Goal: Task Accomplishment & Management: Manage account settings

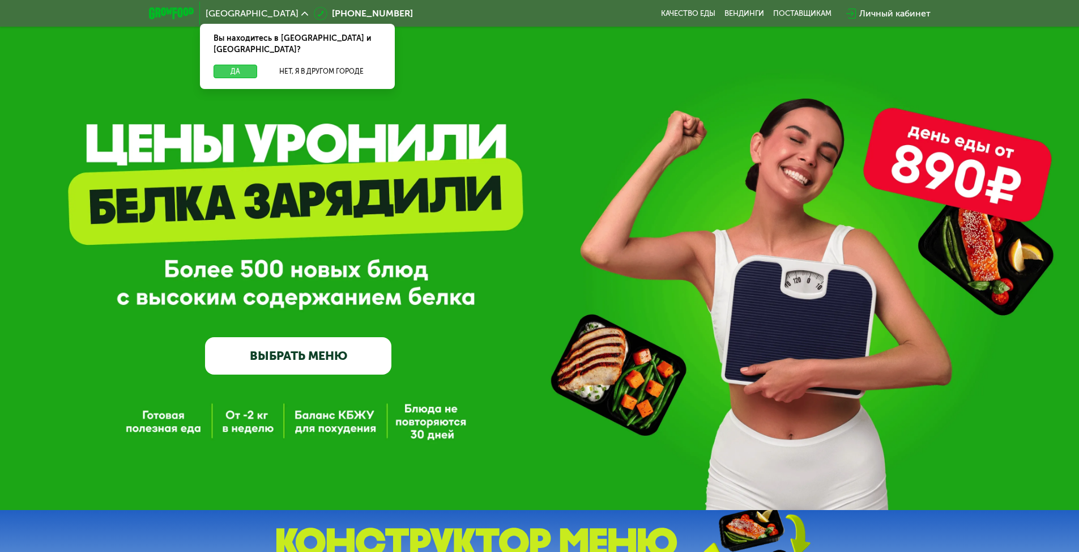
click at [238, 65] on button "Да" at bounding box center [236, 72] width 44 height 14
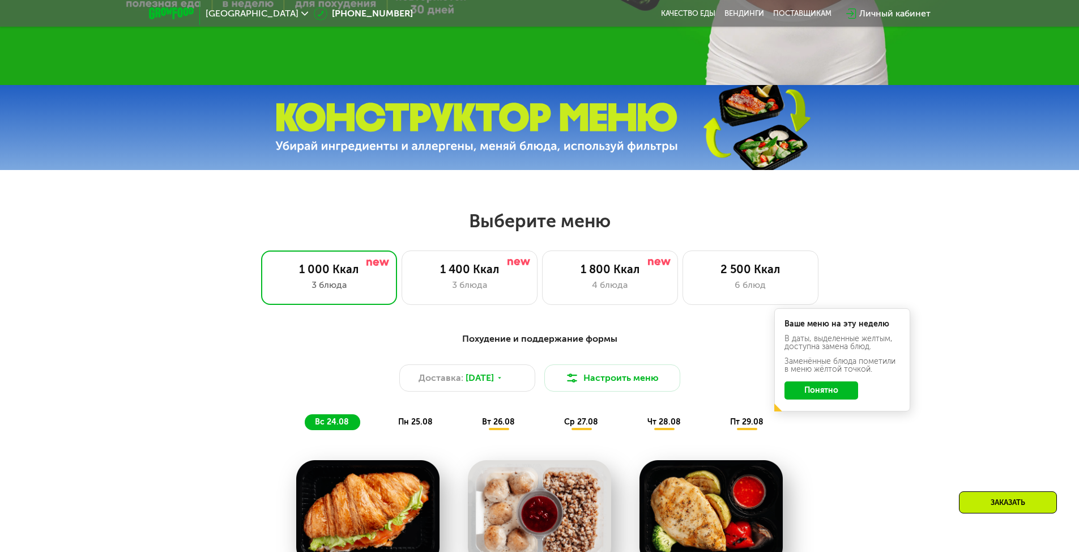
scroll to position [453, 0]
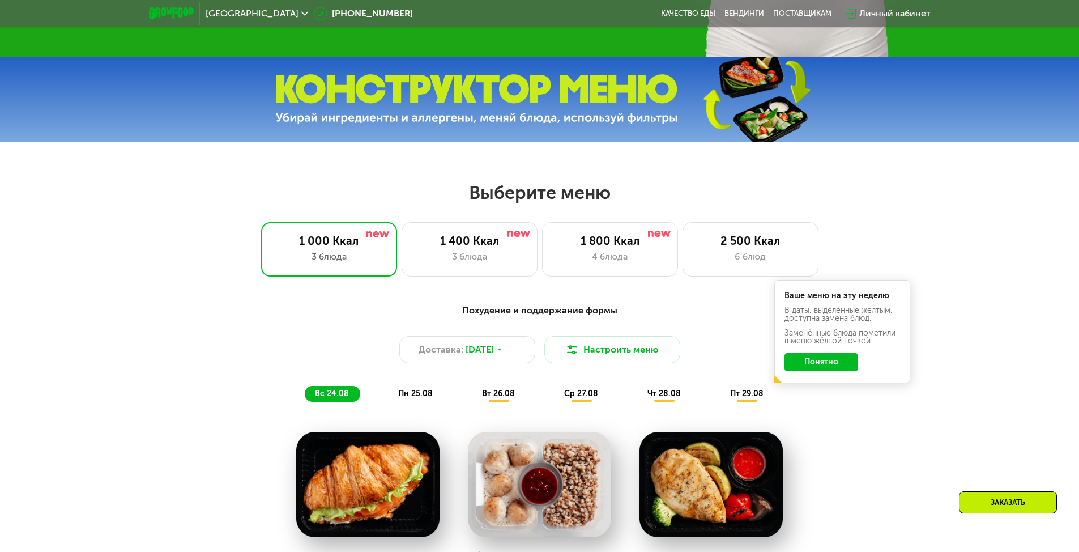
click at [829, 363] on button "Понятно" at bounding box center [821, 362] width 74 height 18
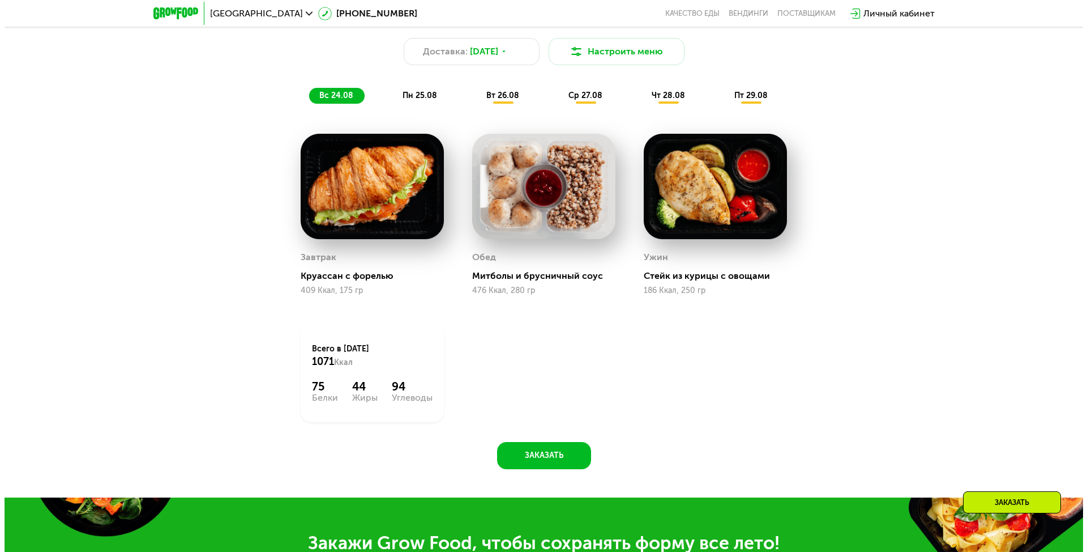
scroll to position [680, 0]
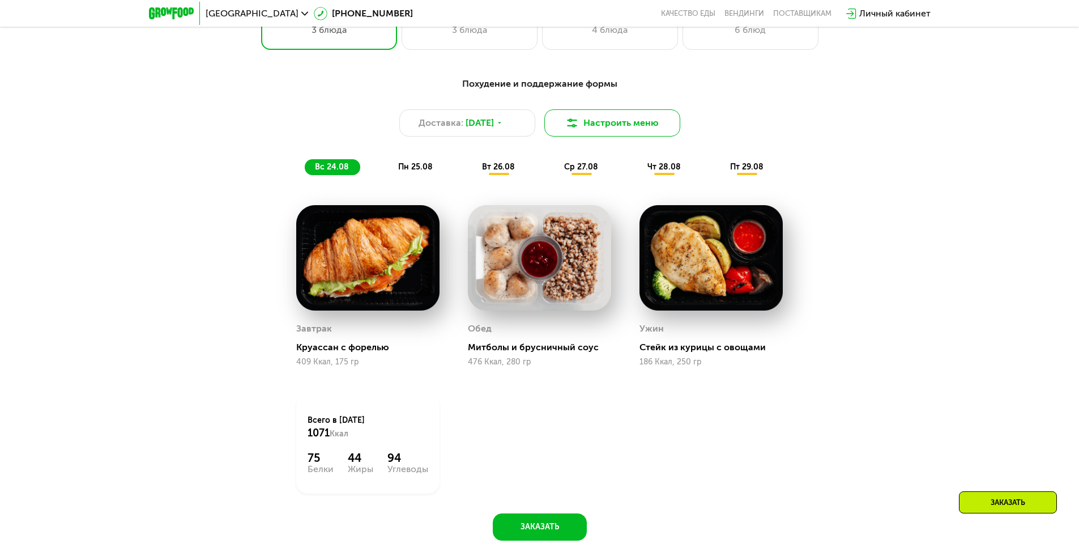
click at [580, 128] on button "Настроить меню" at bounding box center [612, 122] width 136 height 27
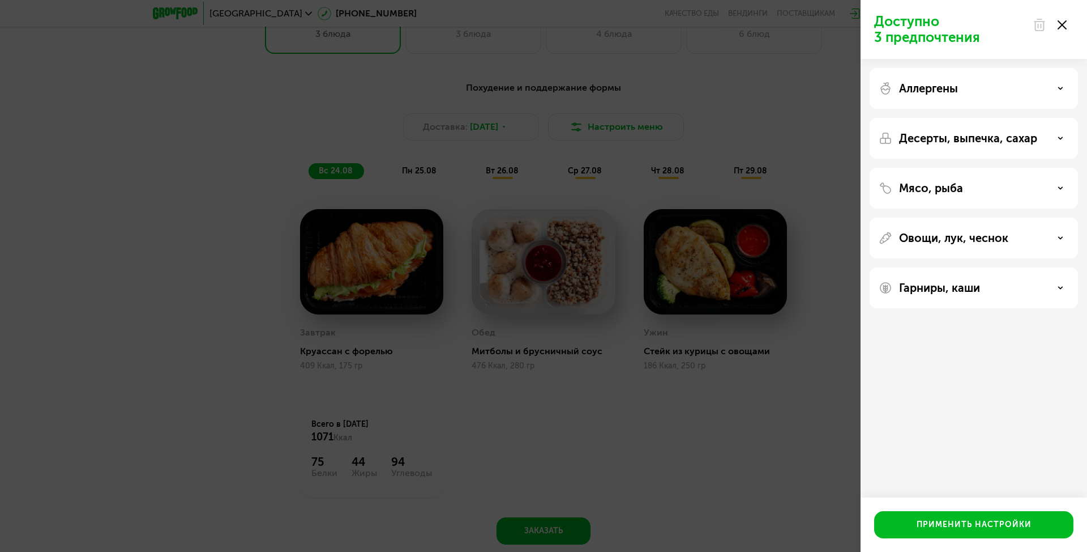
click at [959, 183] on p "Мясо, рыба" at bounding box center [931, 188] width 64 height 14
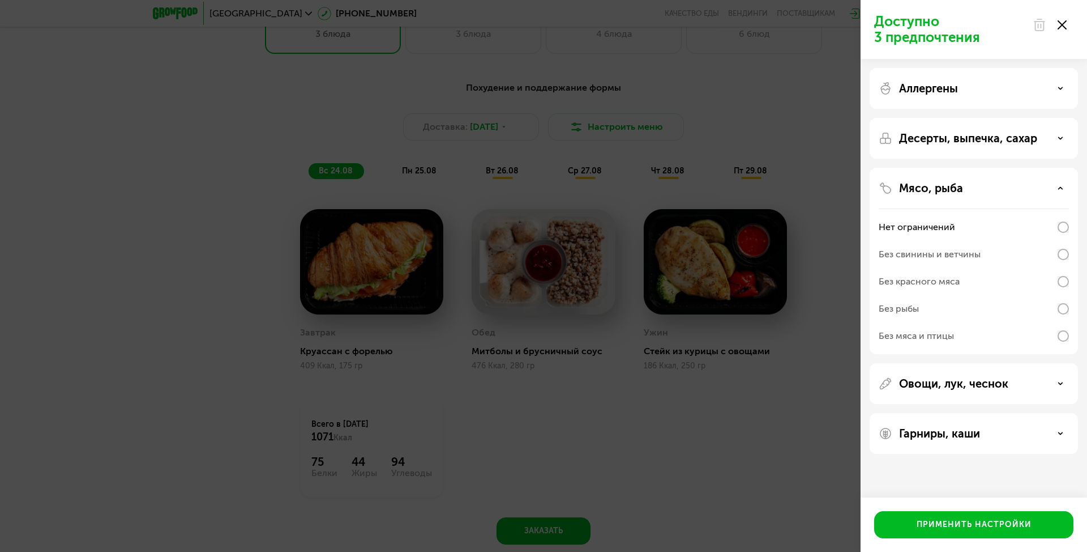
click at [941, 322] on div "Без рыбы" at bounding box center [974, 335] width 190 height 27
click at [942, 383] on p "Овощи, лук, чеснок" at bounding box center [953, 384] width 109 height 14
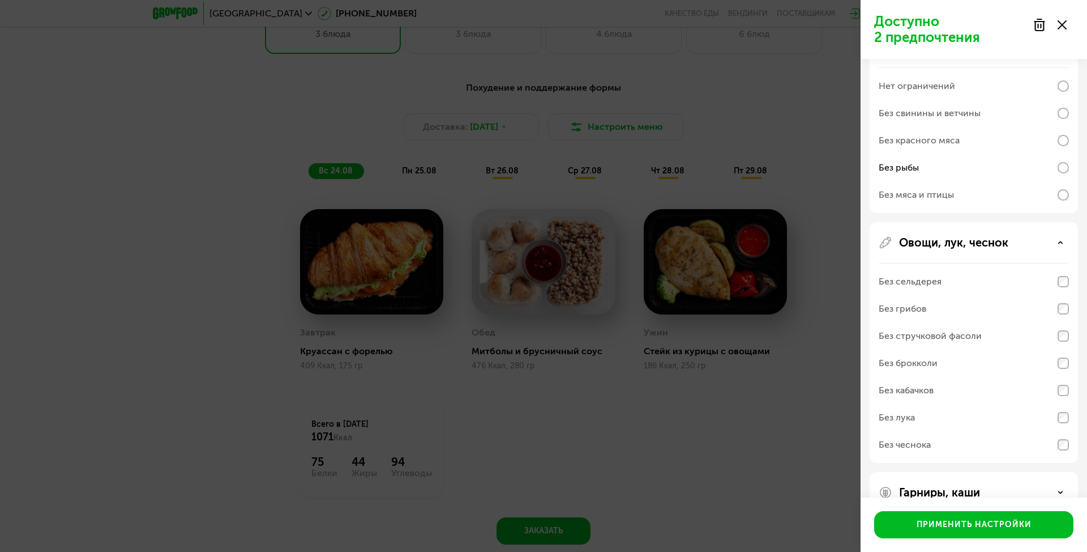
scroll to position [168, 0]
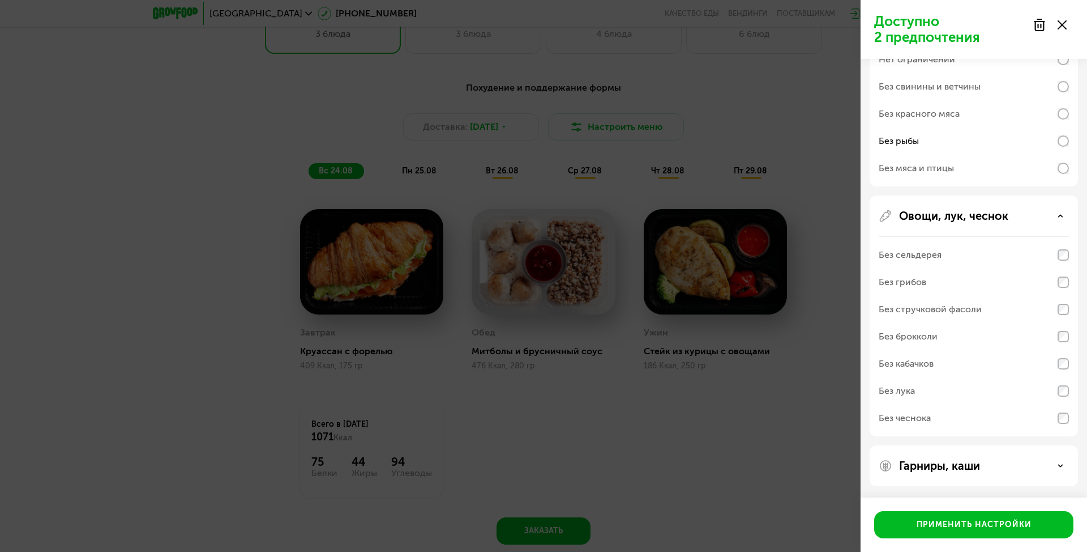
click at [971, 343] on div "Без брокколи" at bounding box center [974, 336] width 190 height 27
click at [974, 260] on div "Без сельдерея" at bounding box center [974, 254] width 190 height 27
click at [955, 377] on div "Без кабачков" at bounding box center [974, 390] width 190 height 27
click at [956, 377] on div "Без кабачков" at bounding box center [974, 390] width 190 height 27
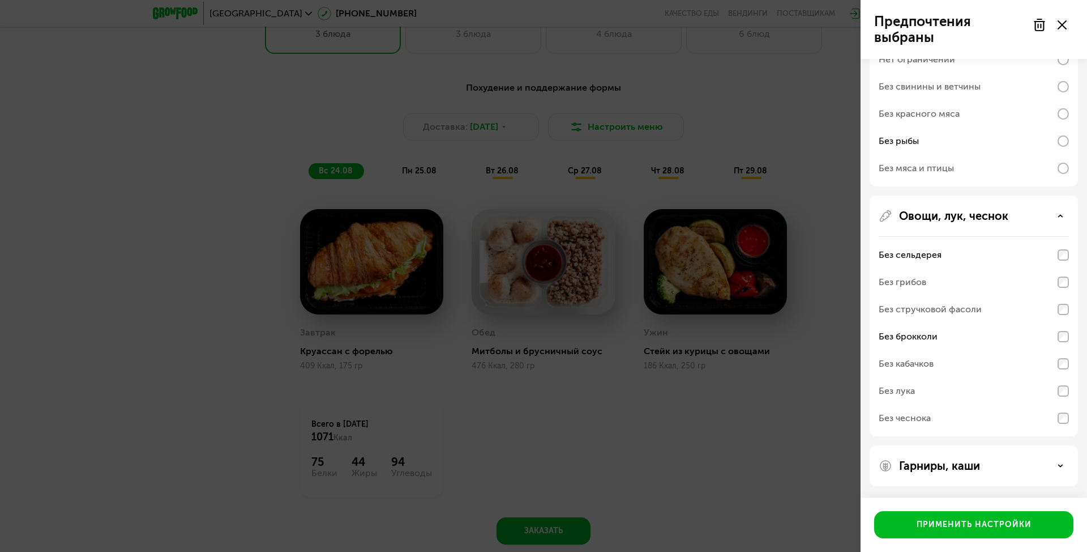
click at [956, 464] on p "Гарниры, каши" at bounding box center [939, 466] width 81 height 14
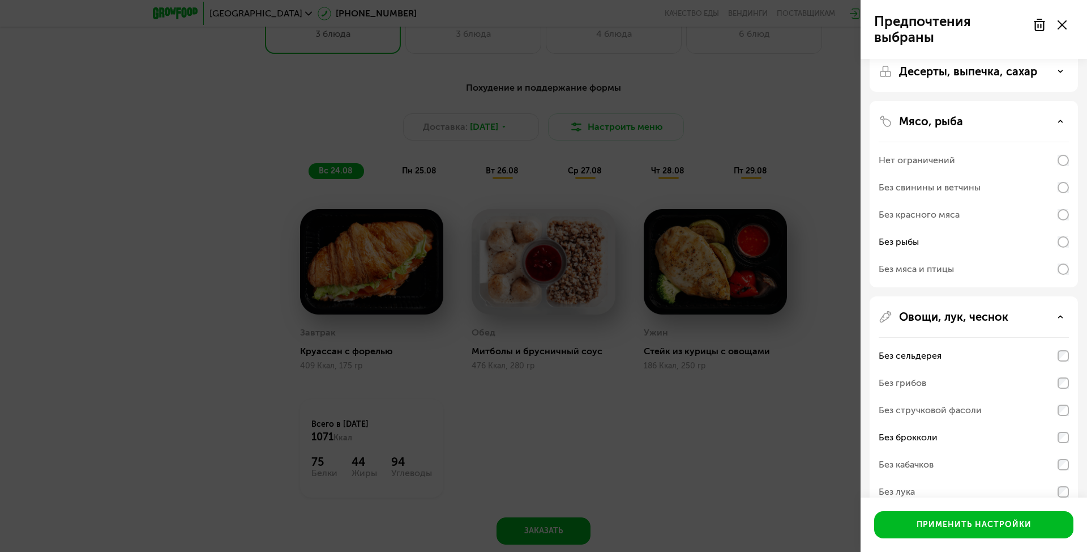
scroll to position [0, 0]
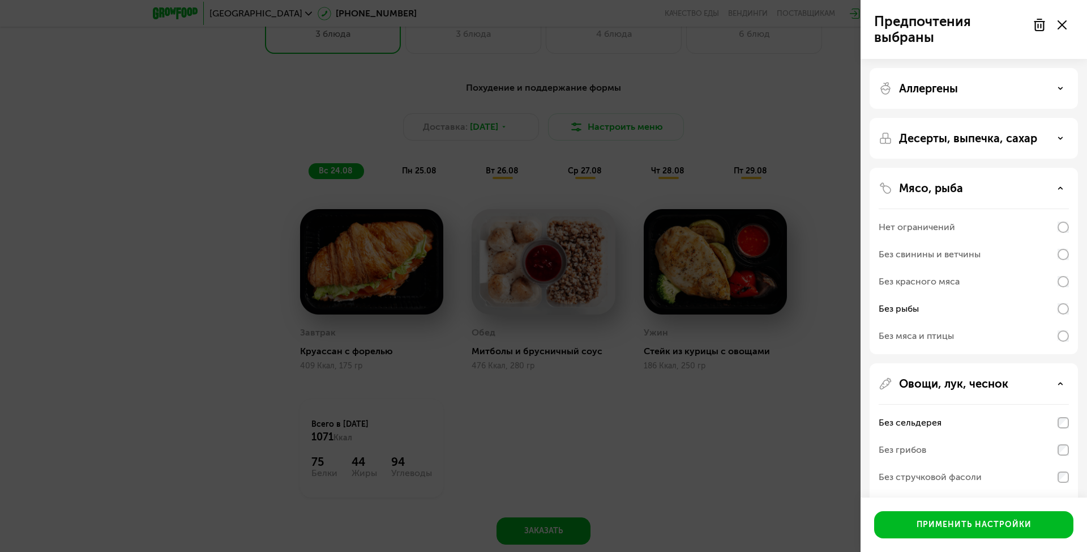
click at [980, 140] on p "Десерты, выпечка, сахар" at bounding box center [968, 138] width 138 height 14
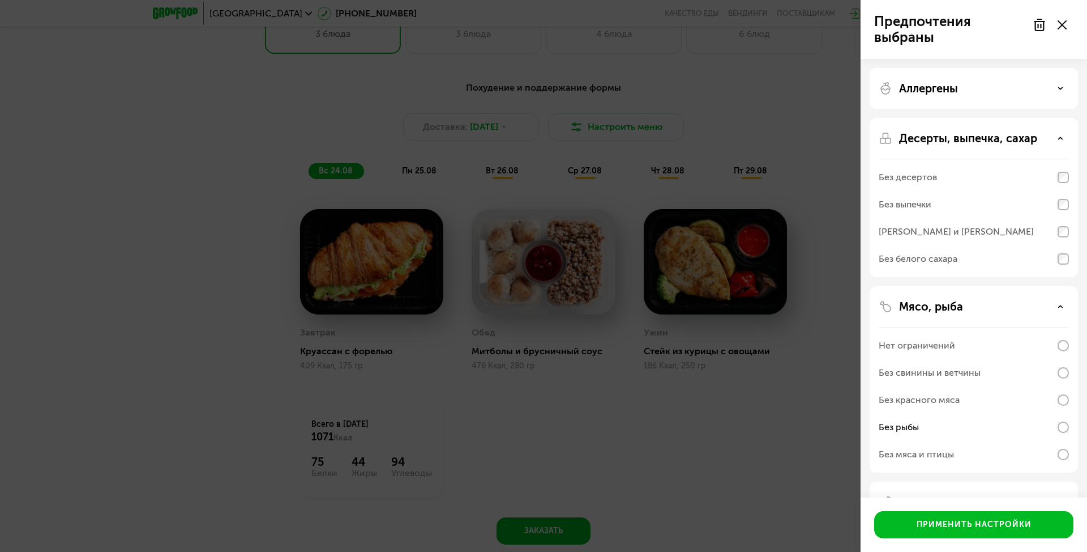
click at [980, 140] on p "Десерты, выпечка, сахар" at bounding box center [968, 138] width 138 height 14
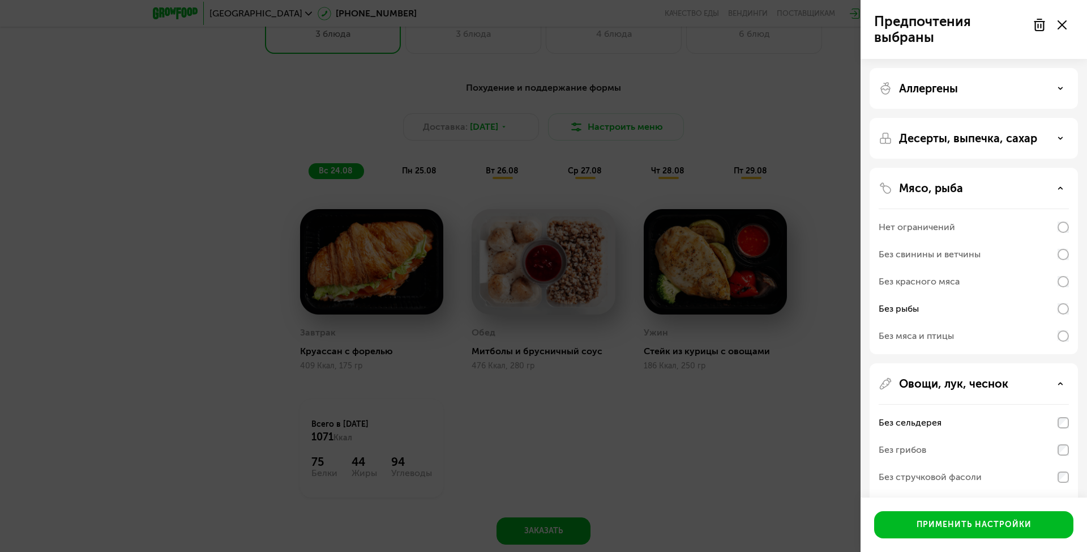
click at [978, 84] on div "Аллергены" at bounding box center [974, 89] width 190 height 14
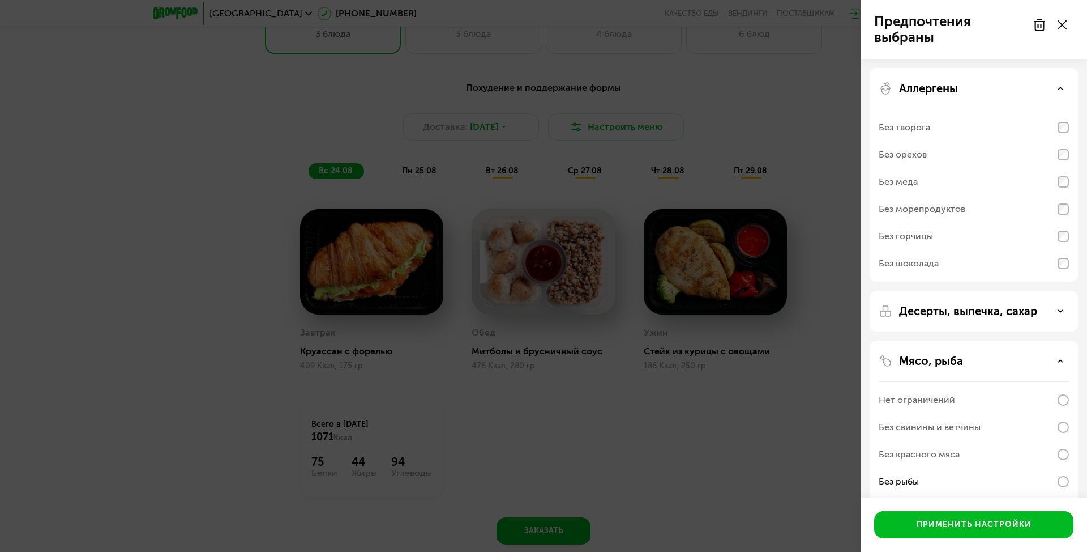
click at [1047, 215] on div "Без морепродуктов" at bounding box center [974, 208] width 190 height 27
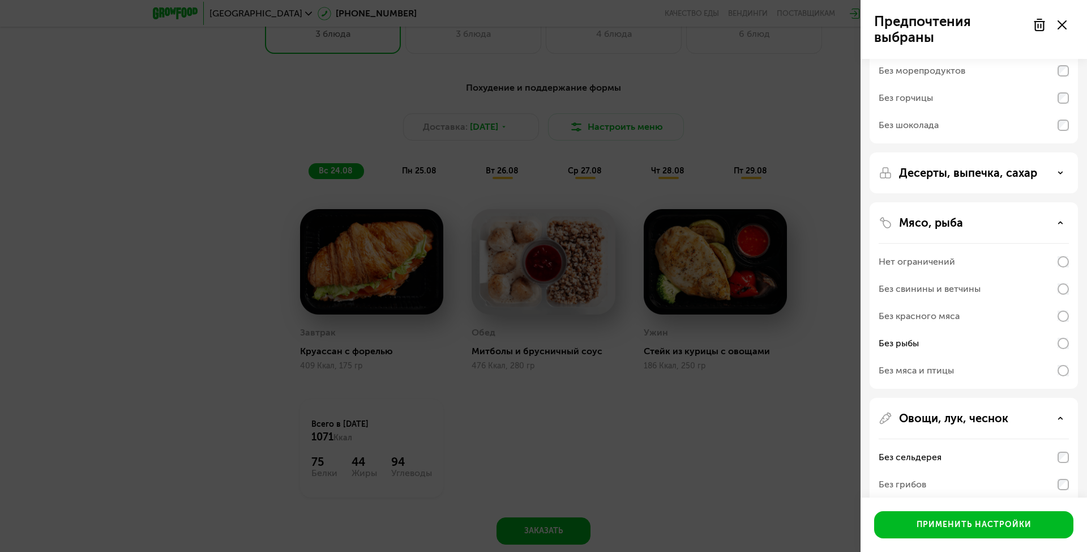
scroll to position [170, 0]
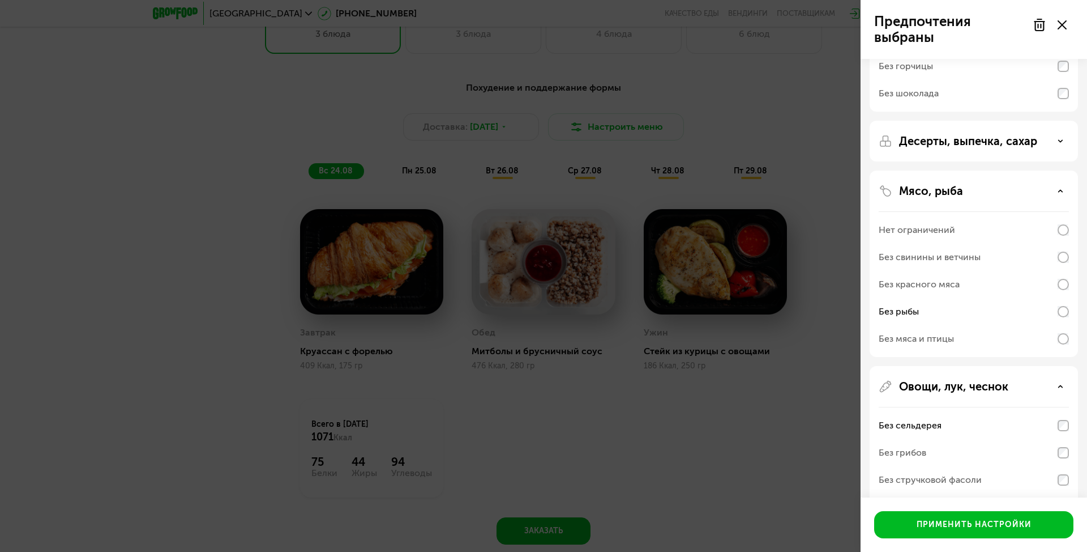
click at [1047, 314] on div "Без рыбы" at bounding box center [974, 311] width 190 height 27
click at [1040, 314] on div "Без рыбы" at bounding box center [974, 311] width 190 height 27
click at [1056, 310] on div "Без рыбы" at bounding box center [974, 311] width 190 height 27
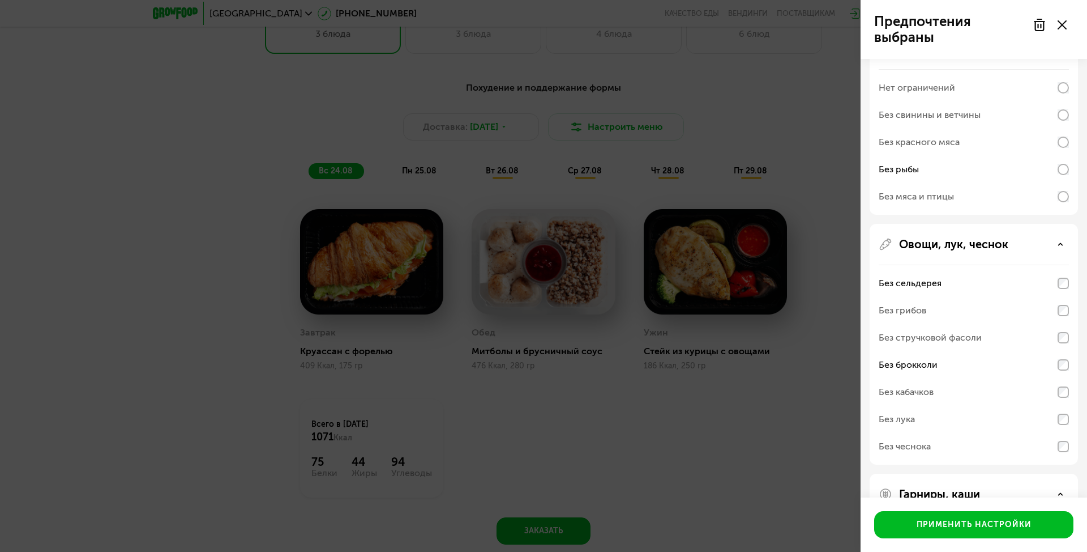
scroll to position [340, 0]
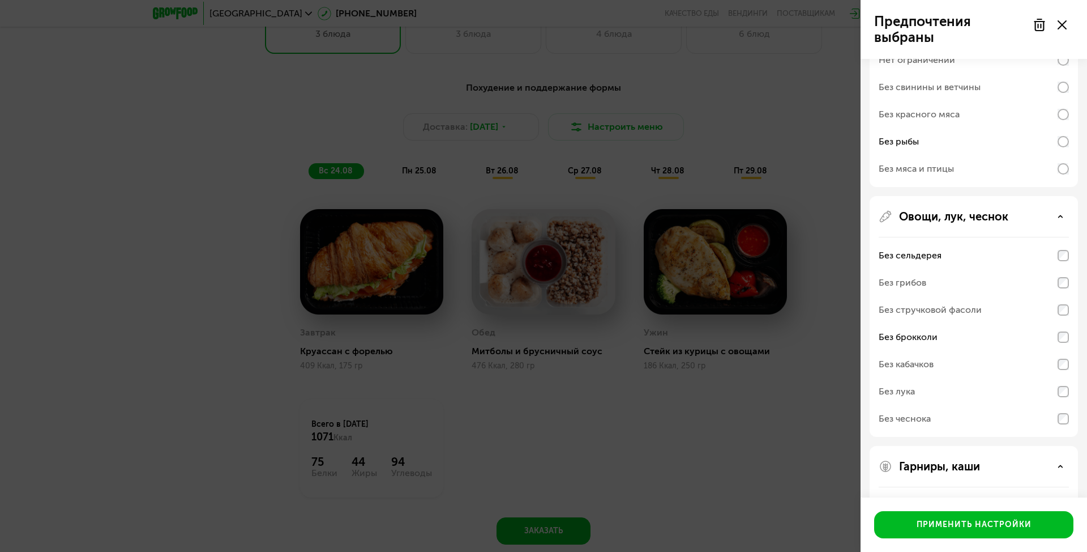
click at [1043, 334] on div "Без брокколи" at bounding box center [974, 336] width 190 height 27
click at [1023, 254] on div "Без сельдерея" at bounding box center [974, 255] width 190 height 27
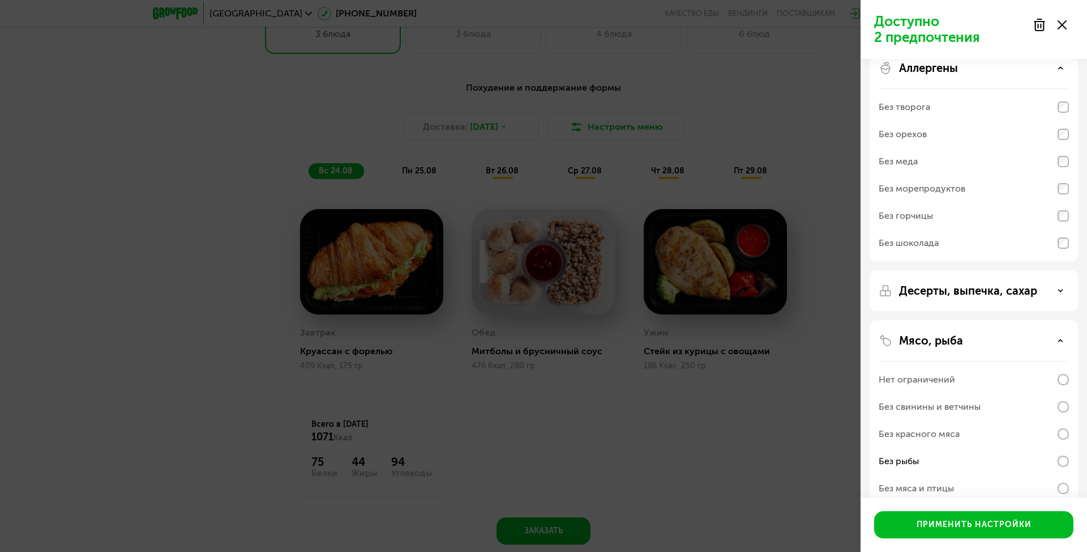
scroll to position [0, 0]
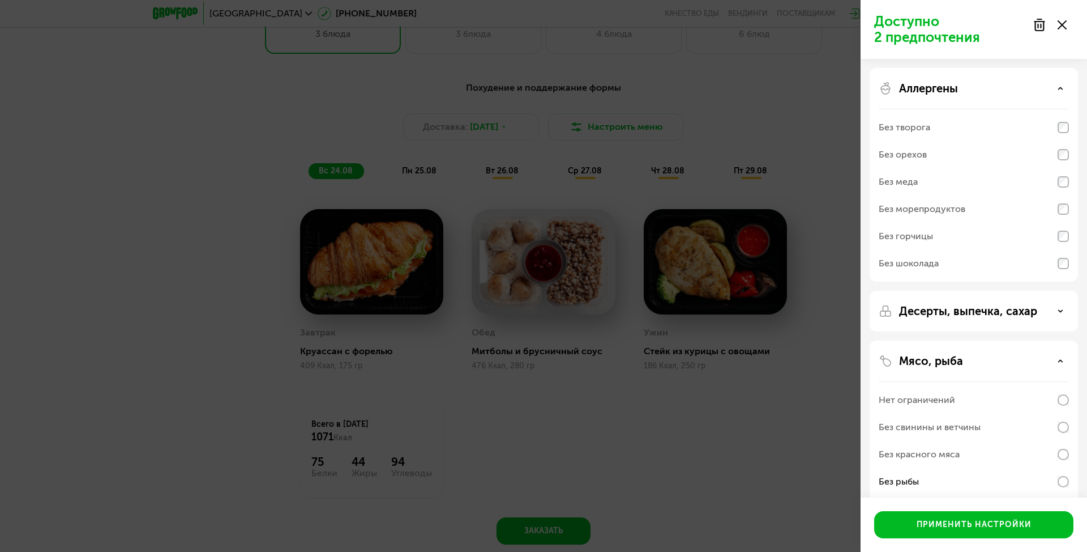
click at [948, 214] on div "Без морепродуктов" at bounding box center [922, 209] width 87 height 14
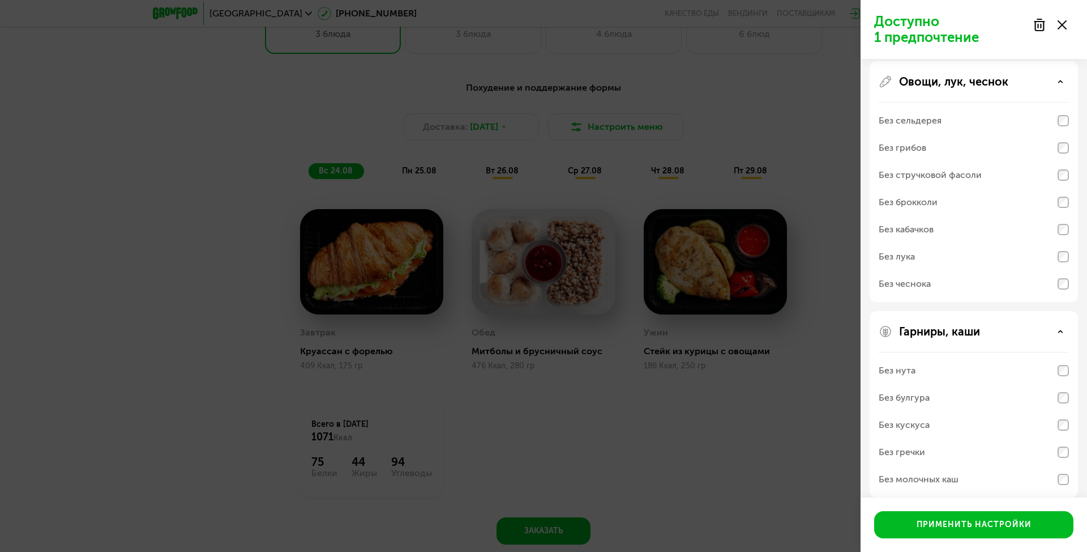
scroll to position [486, 0]
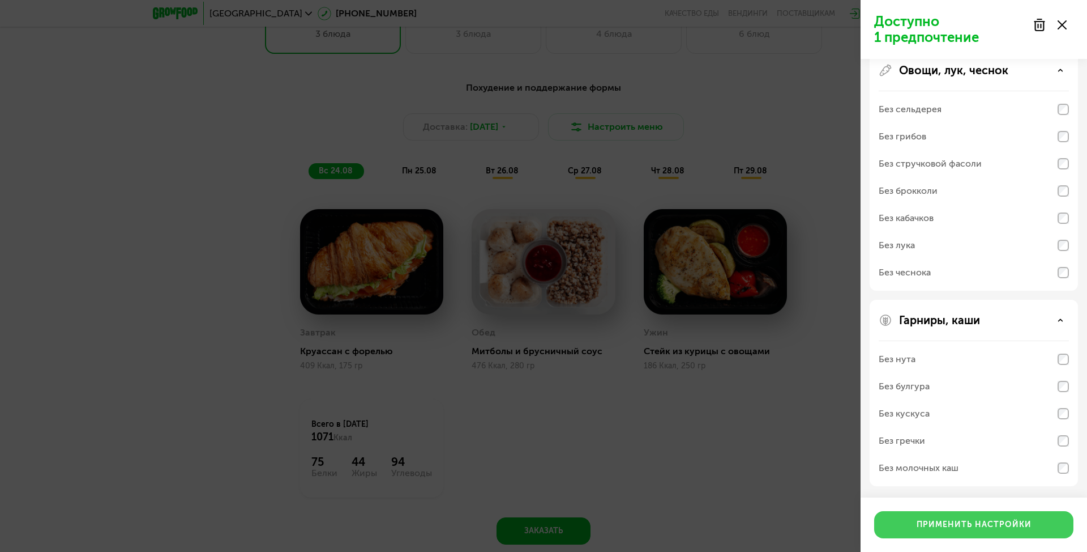
click at [959, 523] on div "Применить настройки" at bounding box center [974, 524] width 115 height 11
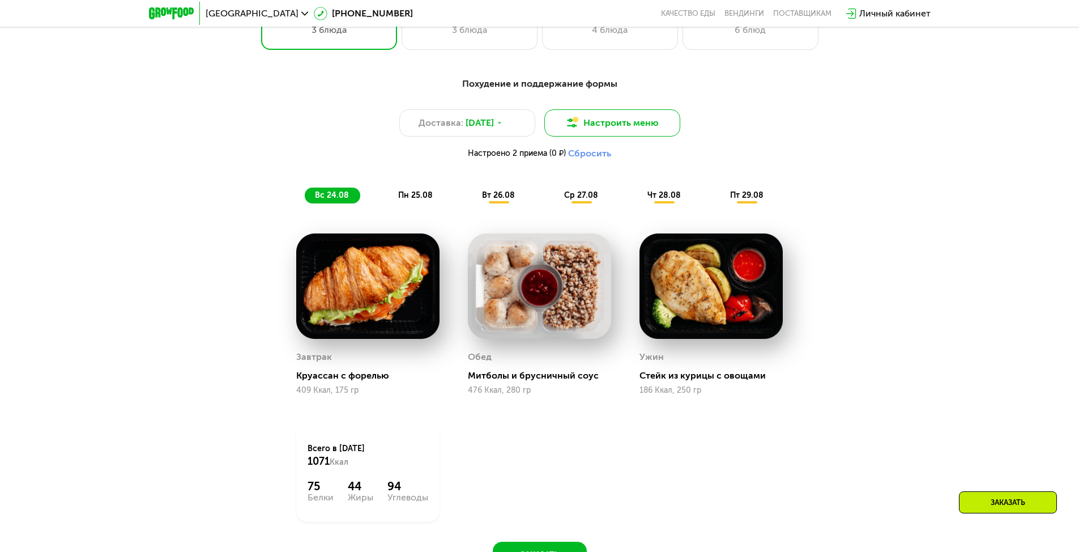
click at [637, 131] on button "Настроить меню" at bounding box center [612, 122] width 136 height 27
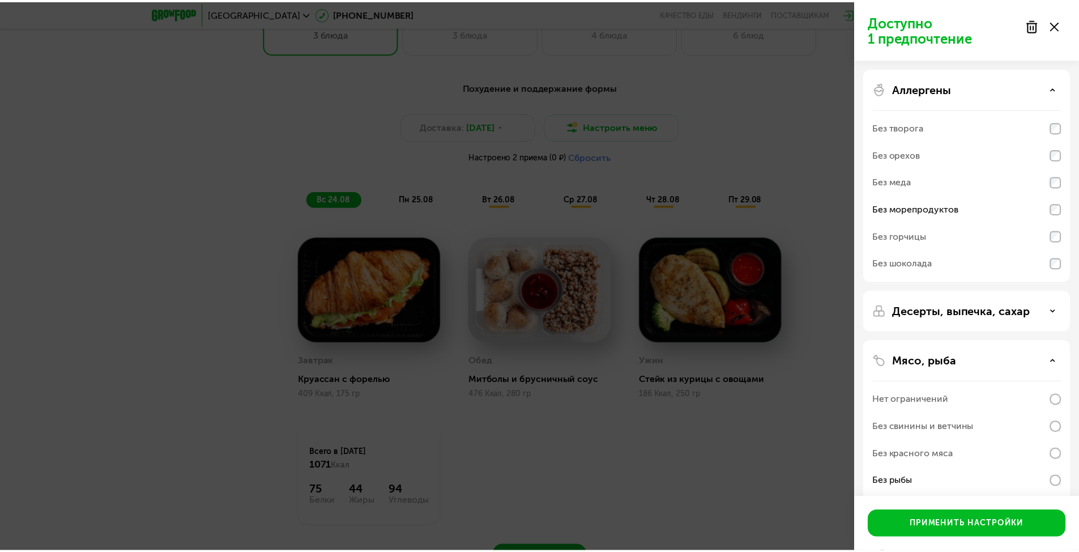
scroll to position [140, 0]
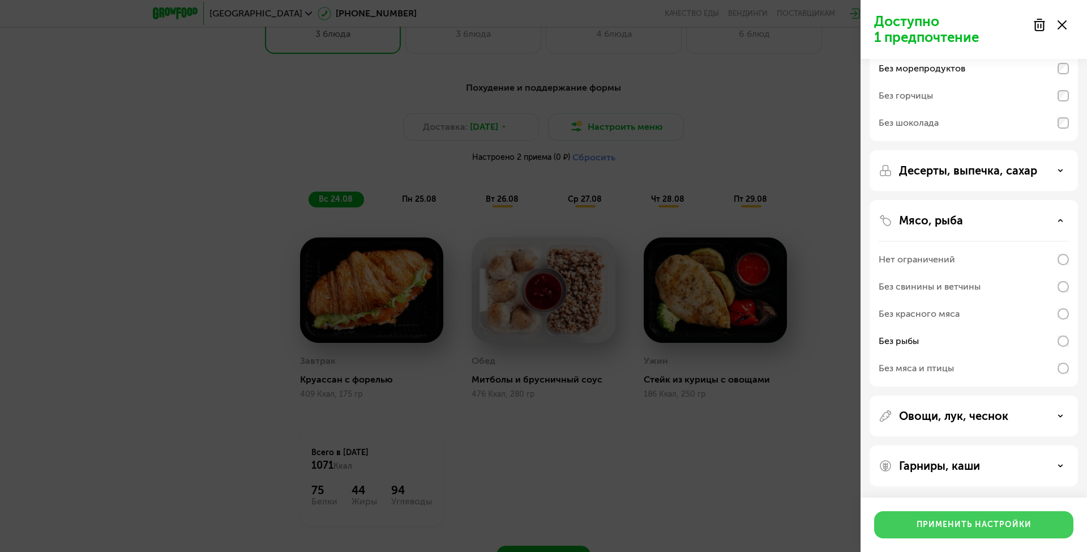
click at [957, 525] on div "Применить настройки" at bounding box center [974, 524] width 115 height 11
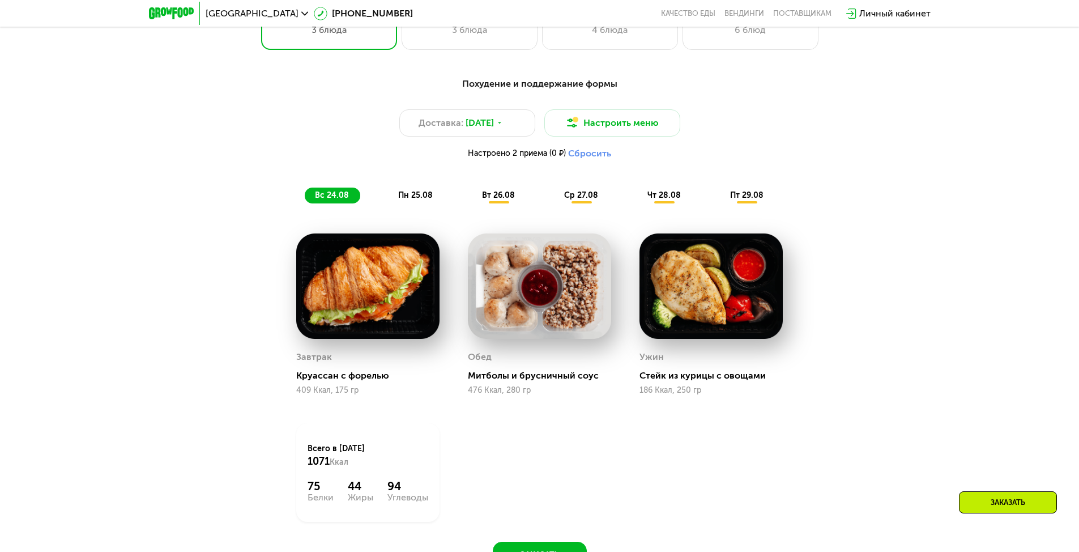
click at [412, 197] on span "пн 25.08" at bounding box center [415, 195] width 35 height 10
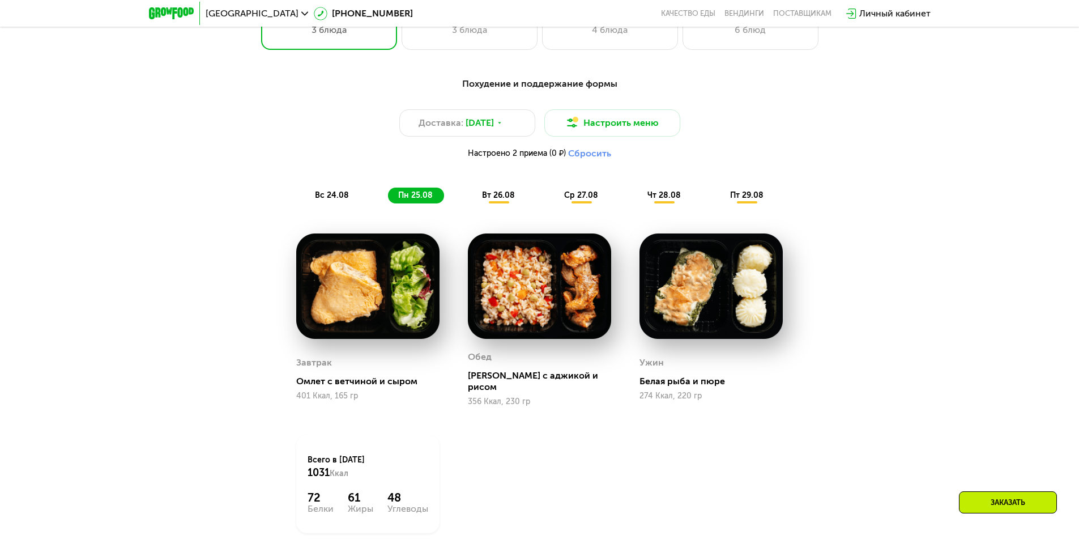
click at [494, 200] on span "вт 26.08" at bounding box center [498, 195] width 33 height 10
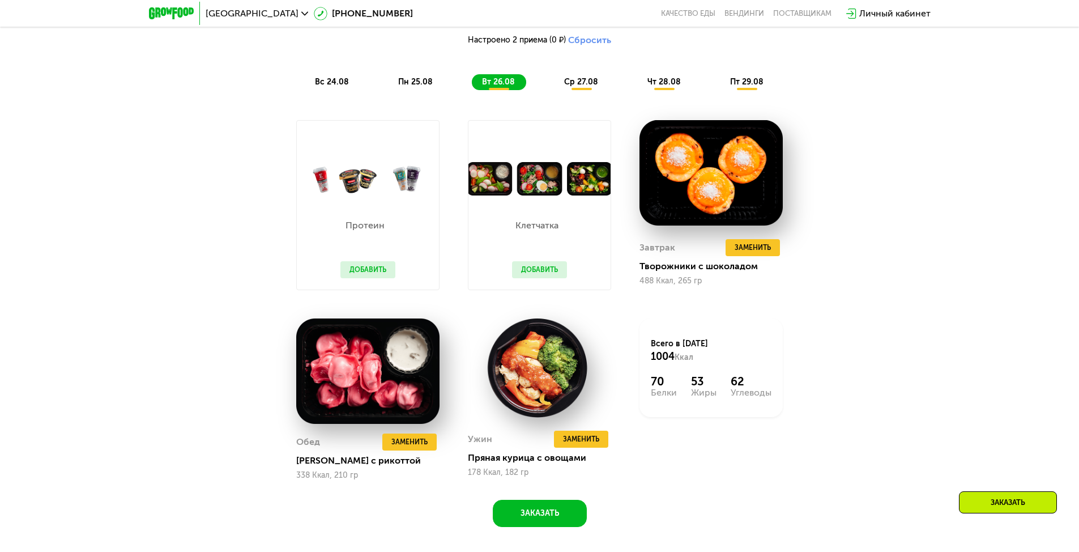
scroll to position [850, 0]
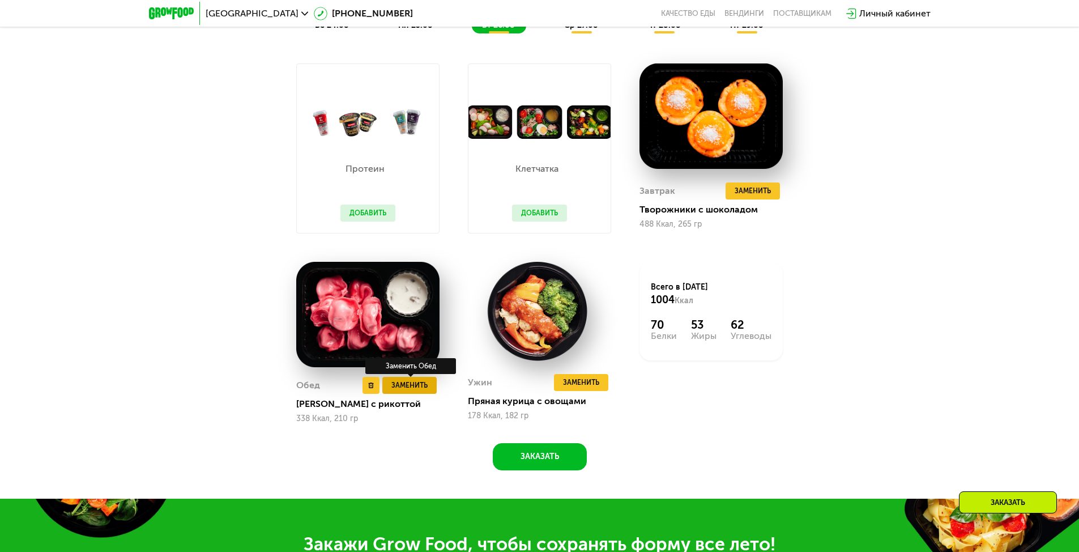
click at [416, 389] on span "Заменить" at bounding box center [409, 384] width 36 height 11
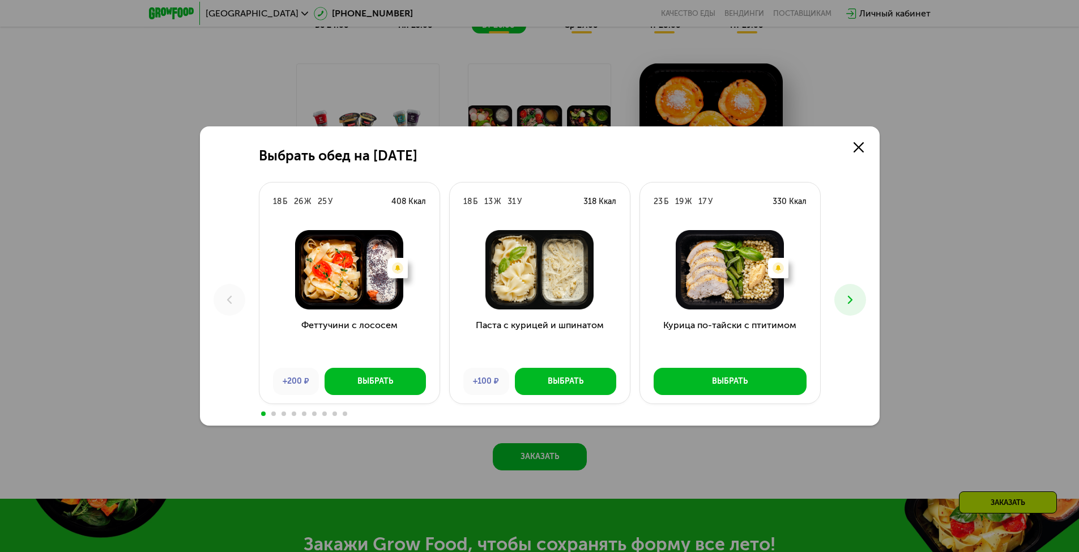
click at [843, 298] on icon at bounding box center [850, 300] width 14 height 14
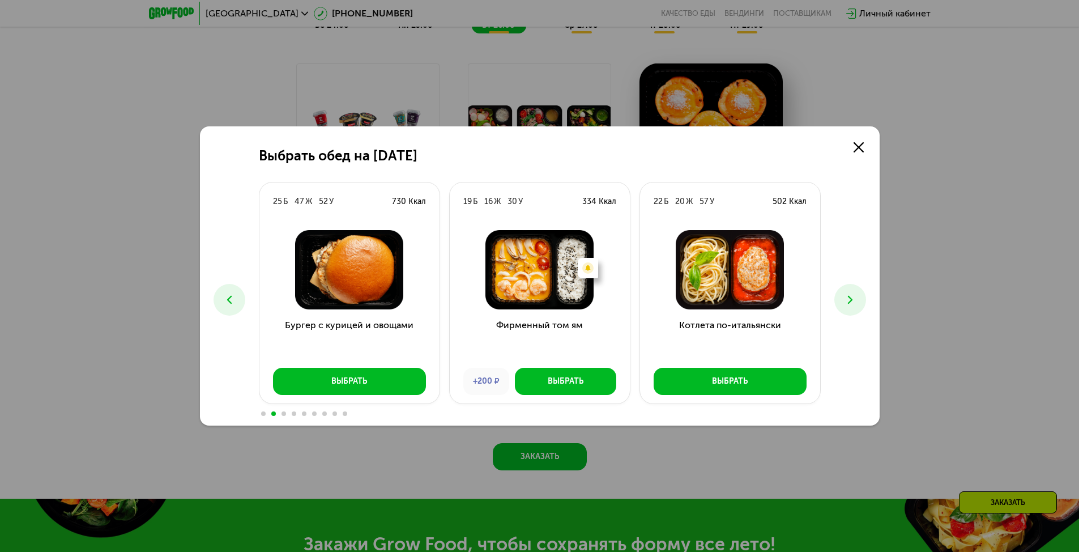
click at [847, 295] on icon at bounding box center [850, 300] width 14 height 14
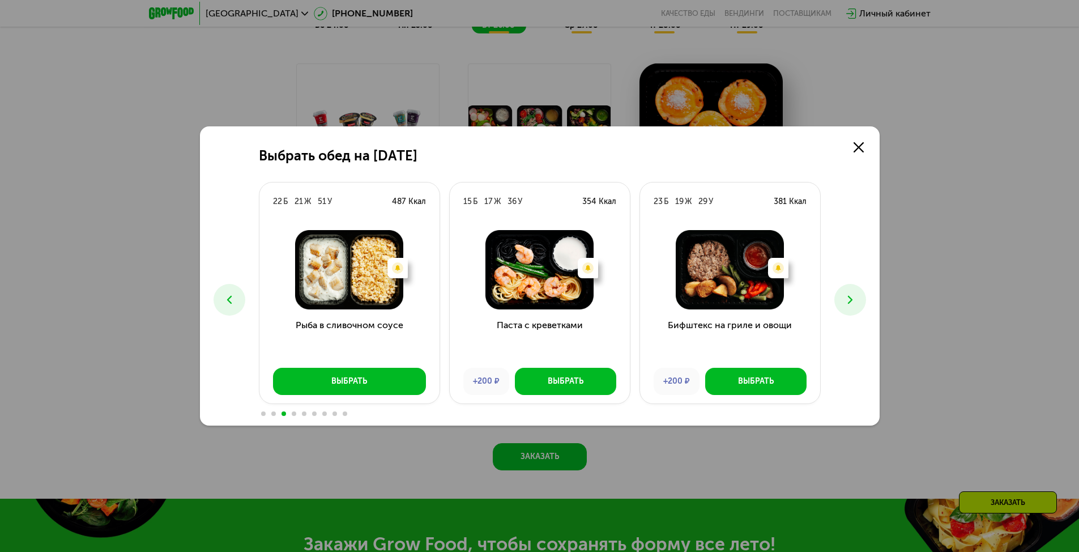
click at [859, 297] on button at bounding box center [850, 300] width 32 height 32
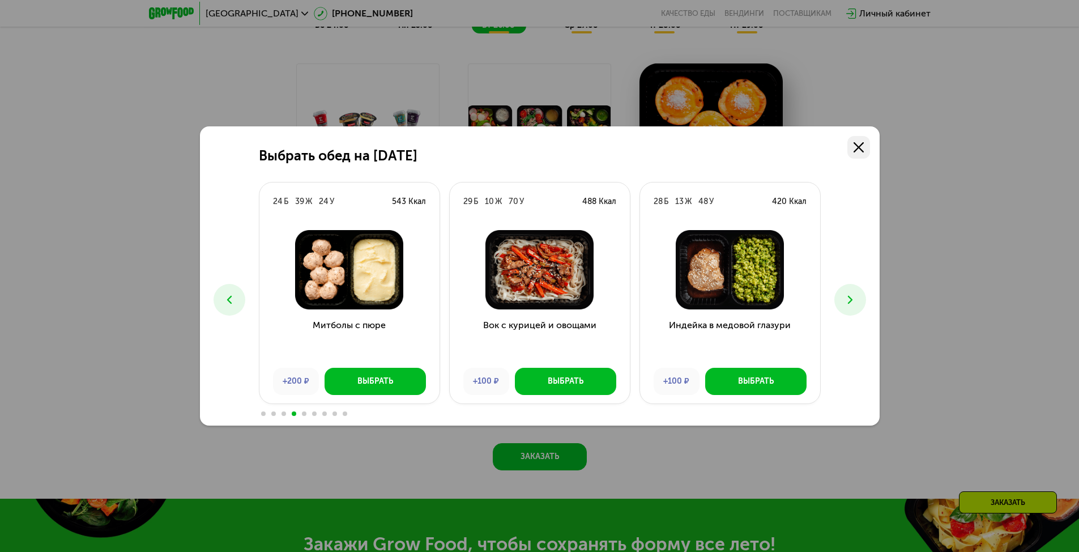
click at [852, 150] on link at bounding box center [858, 147] width 23 height 23
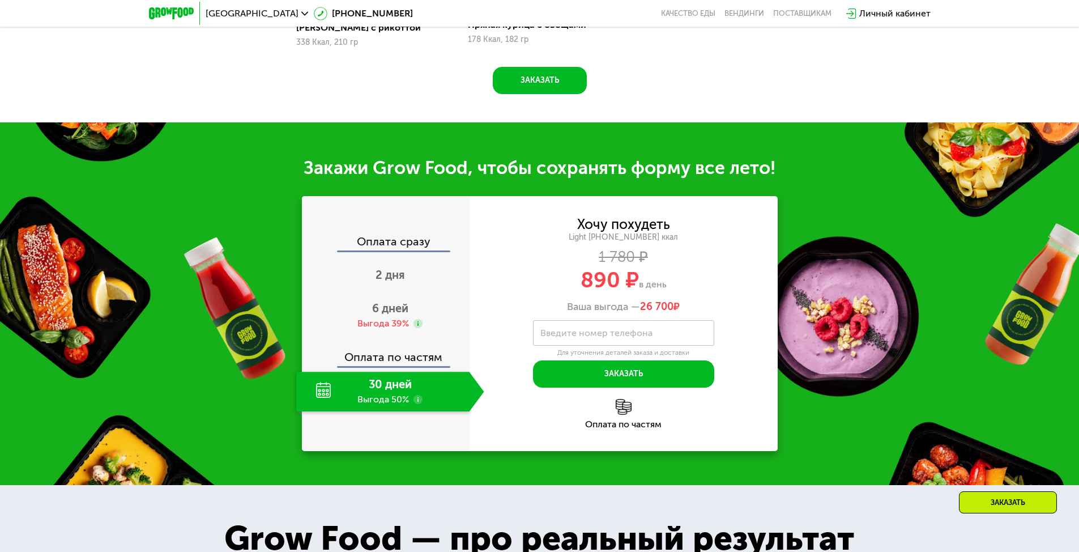
scroll to position [1246, 0]
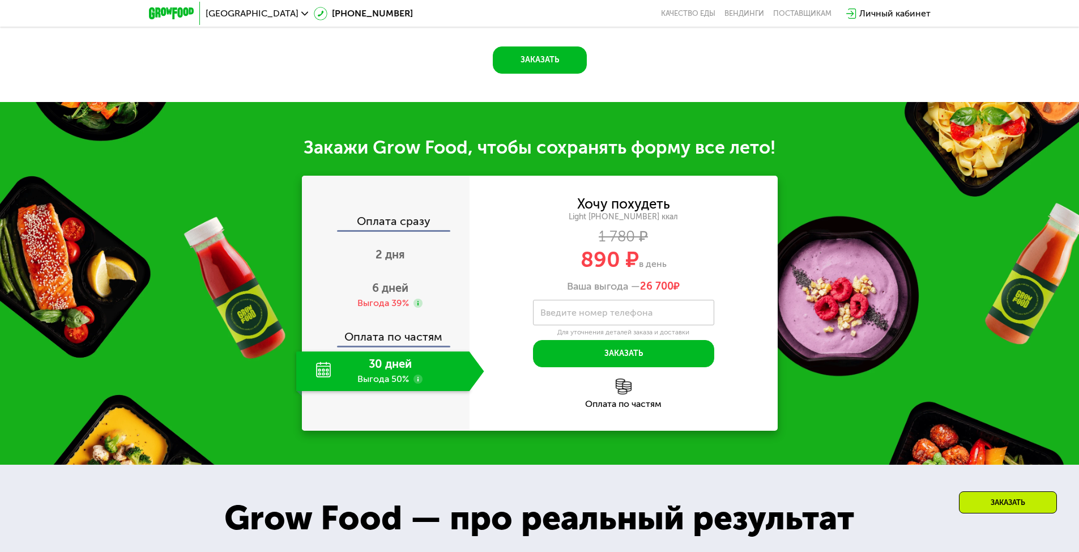
click at [385, 374] on div "30 дней Выгода 50%" at bounding box center [382, 371] width 173 height 40
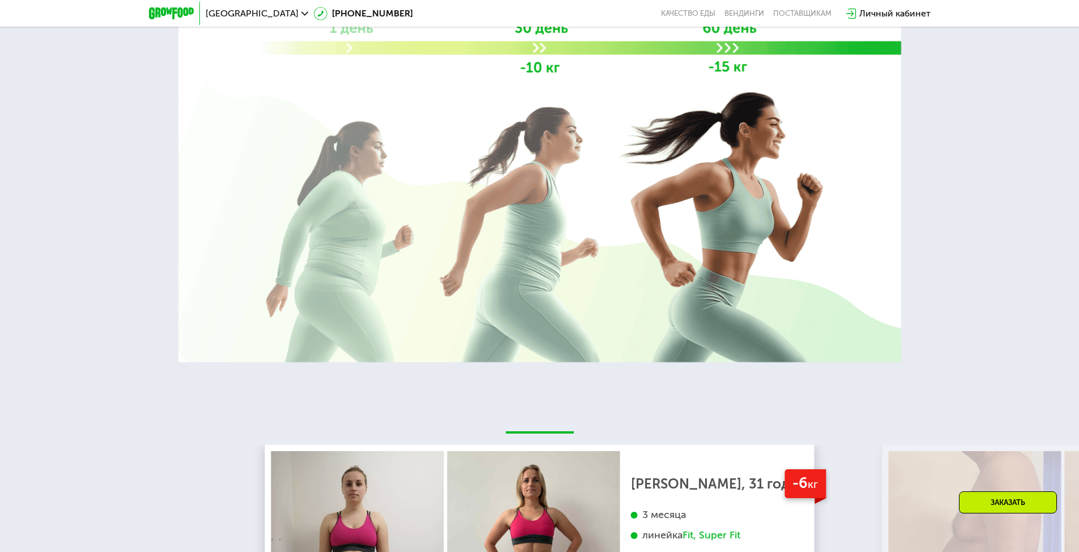
scroll to position [2152, 0]
